Goal: Information Seeking & Learning: Compare options

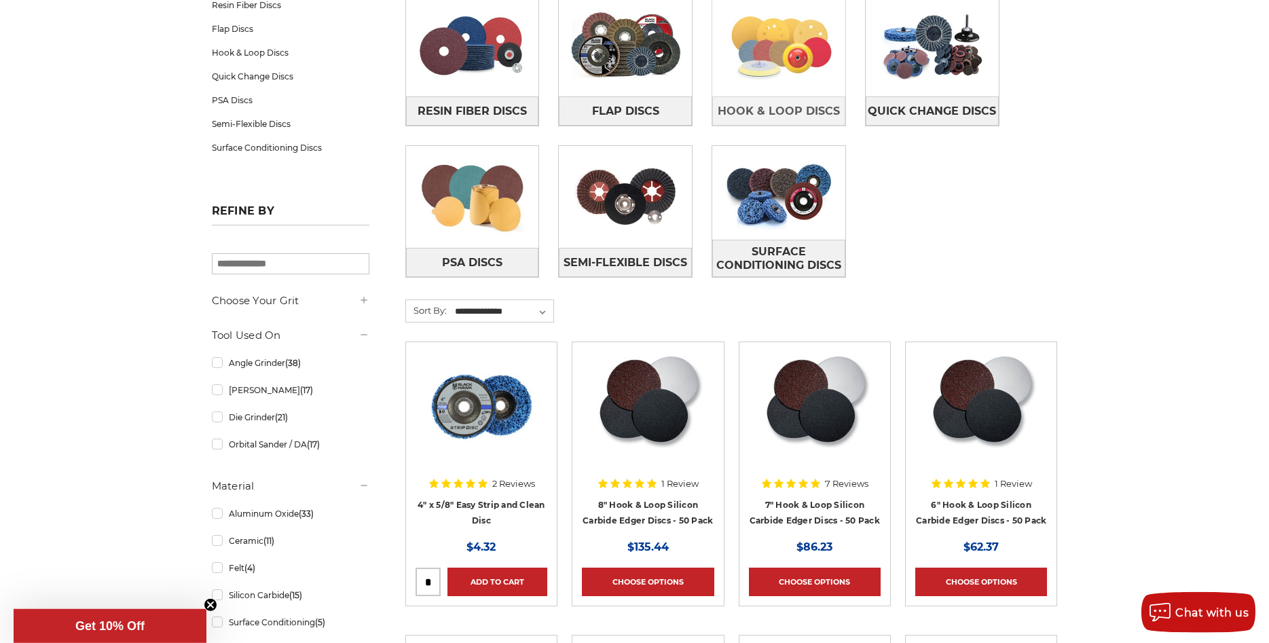
scroll to position [277, 0]
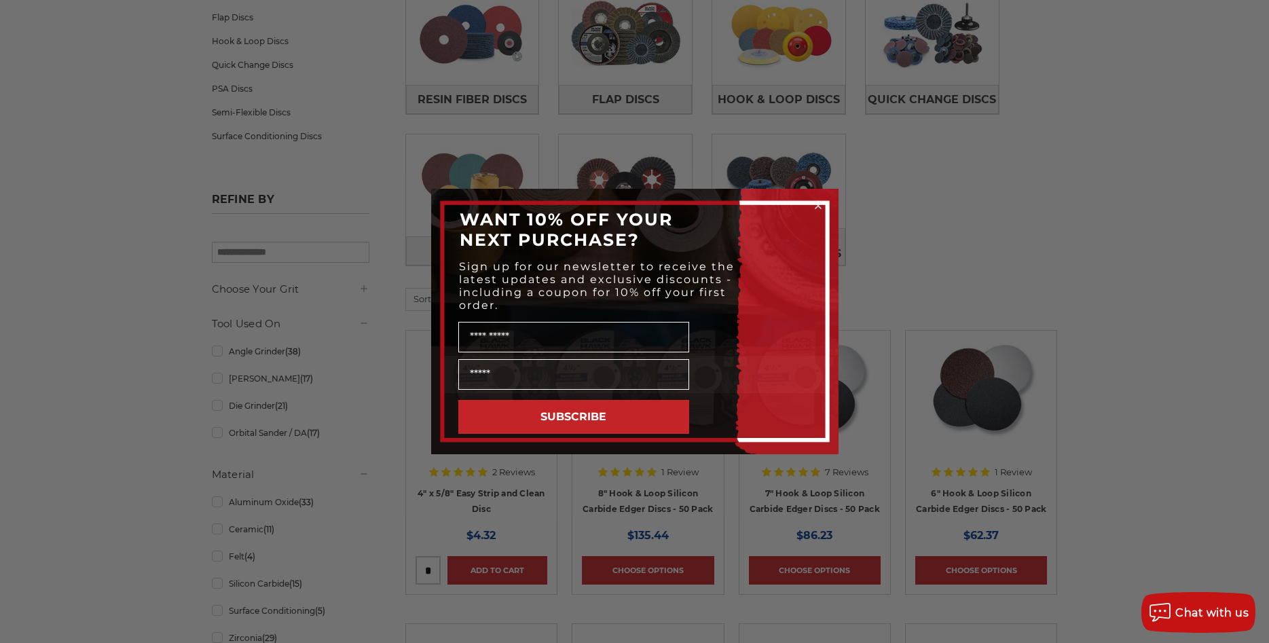
drag, startPoint x: 814, startPoint y: 206, endPoint x: 821, endPoint y: 207, distance: 6.9
click at [815, 206] on circle "Close dialog" at bounding box center [817, 206] width 13 height 13
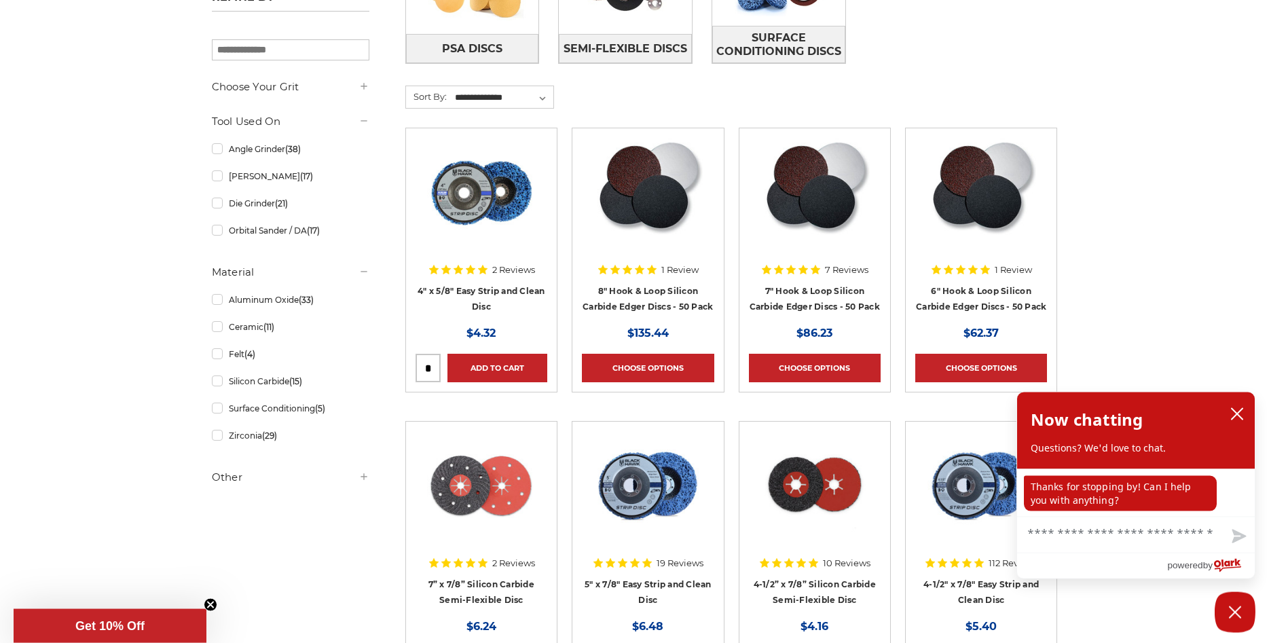
scroll to position [485, 0]
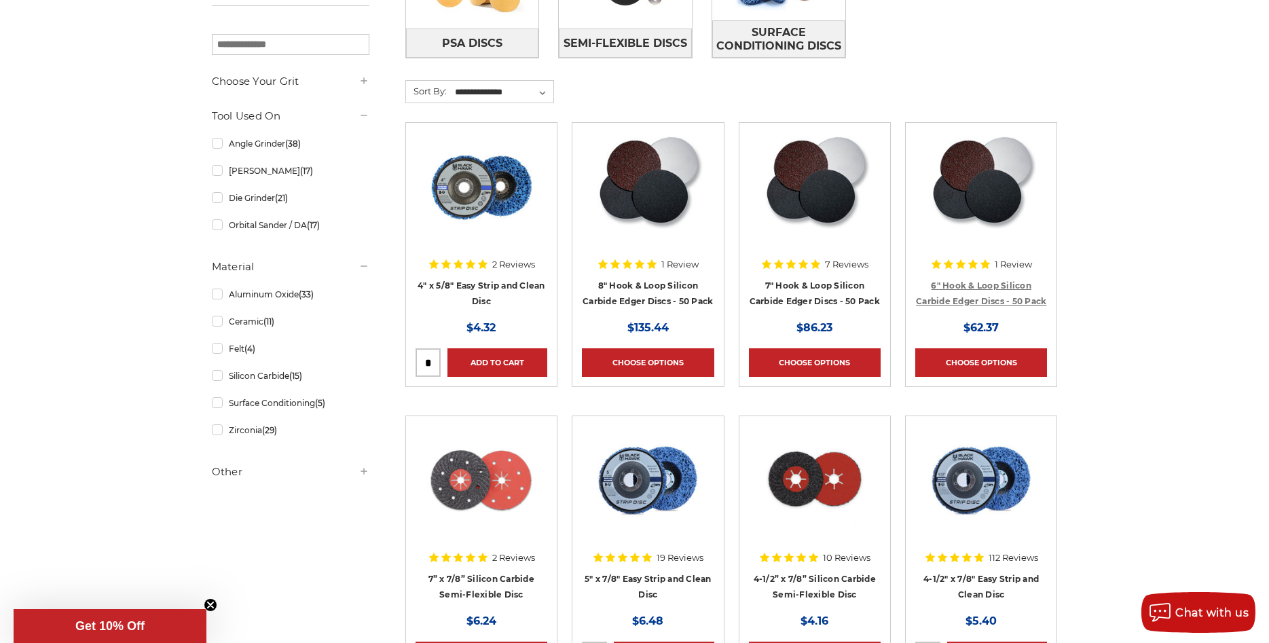
click at [988, 296] on link "6" Hook & Loop Silicon Carbide Edger Discs - 50 Pack" at bounding box center [981, 293] width 130 height 26
click at [218, 405] on link "Surface Conditioning (5)" at bounding box center [290, 403] width 157 height 24
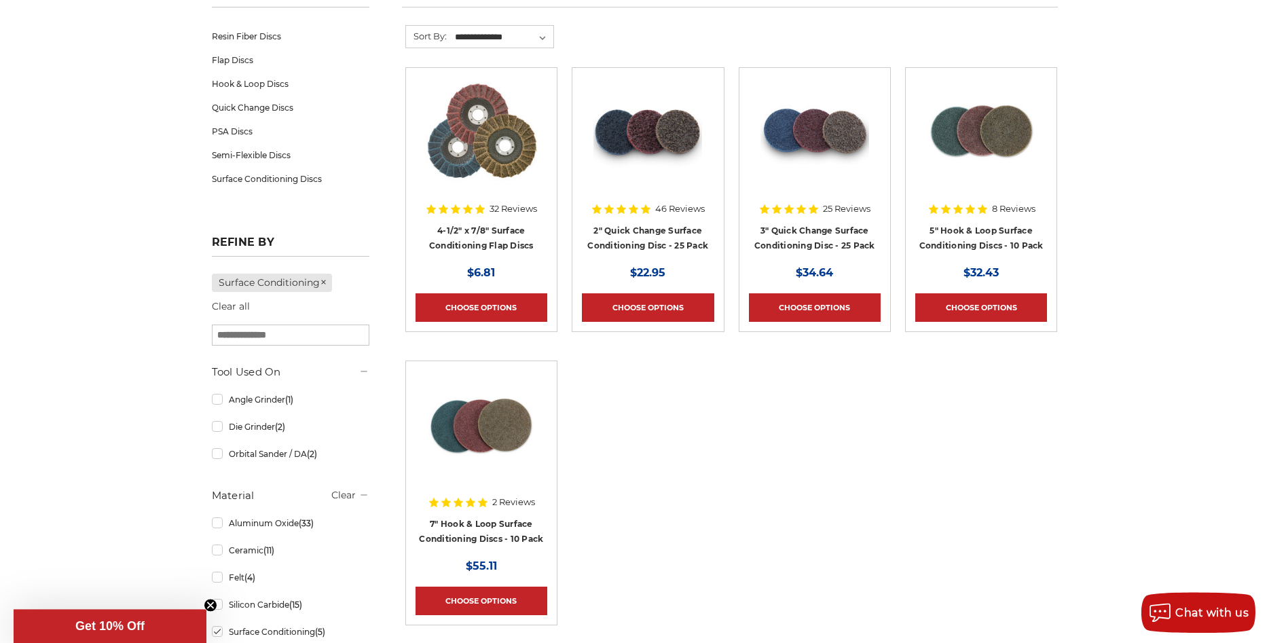
scroll to position [208, 0]
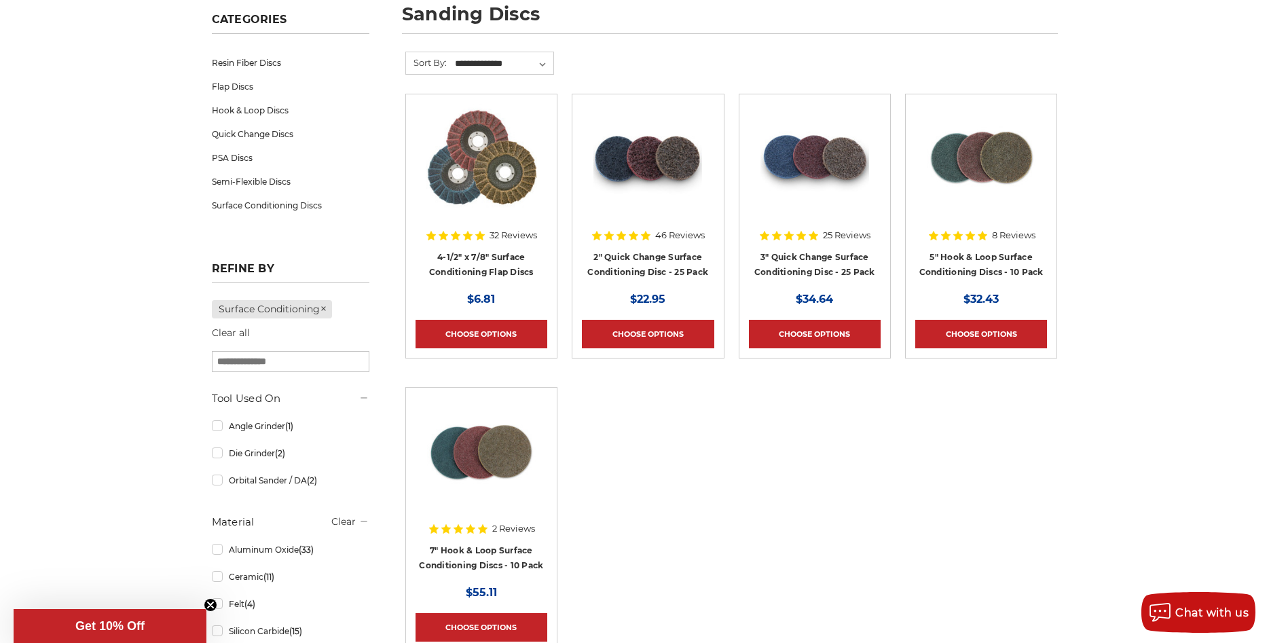
click at [509, 182] on img at bounding box center [481, 158] width 111 height 109
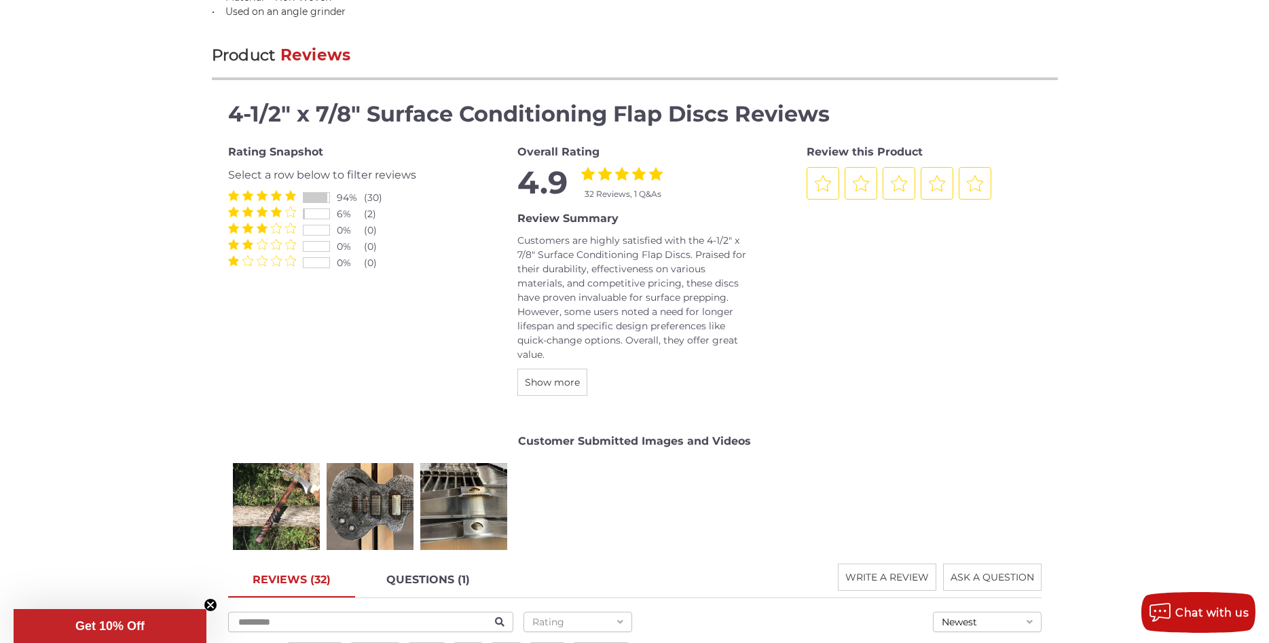
scroll to position [1523, 0]
